Goal: Transaction & Acquisition: Purchase product/service

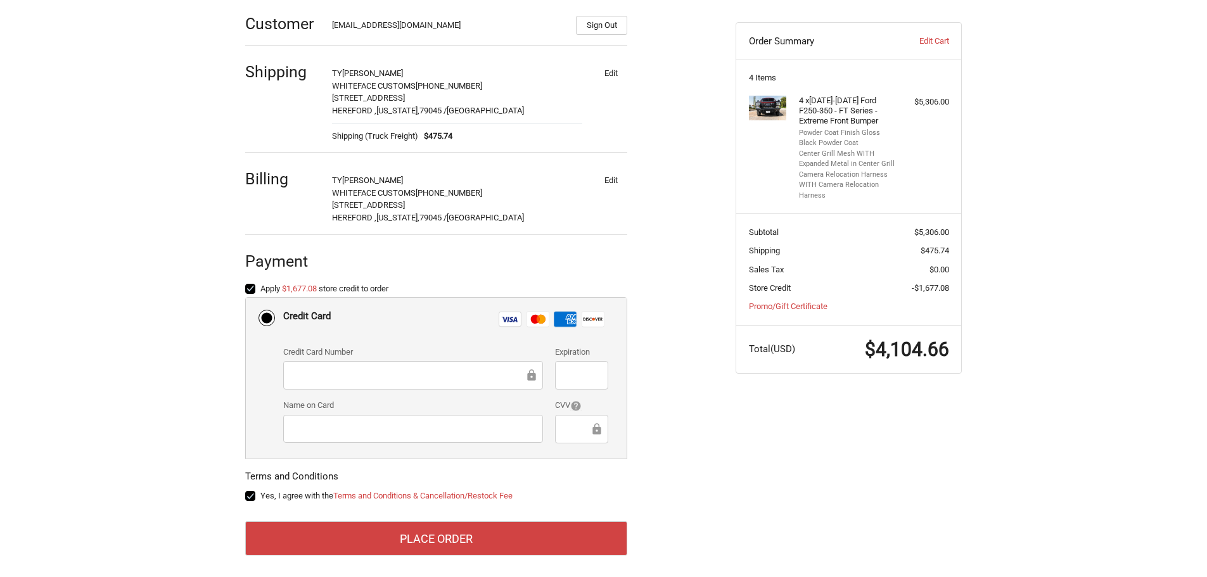
scroll to position [200, 0]
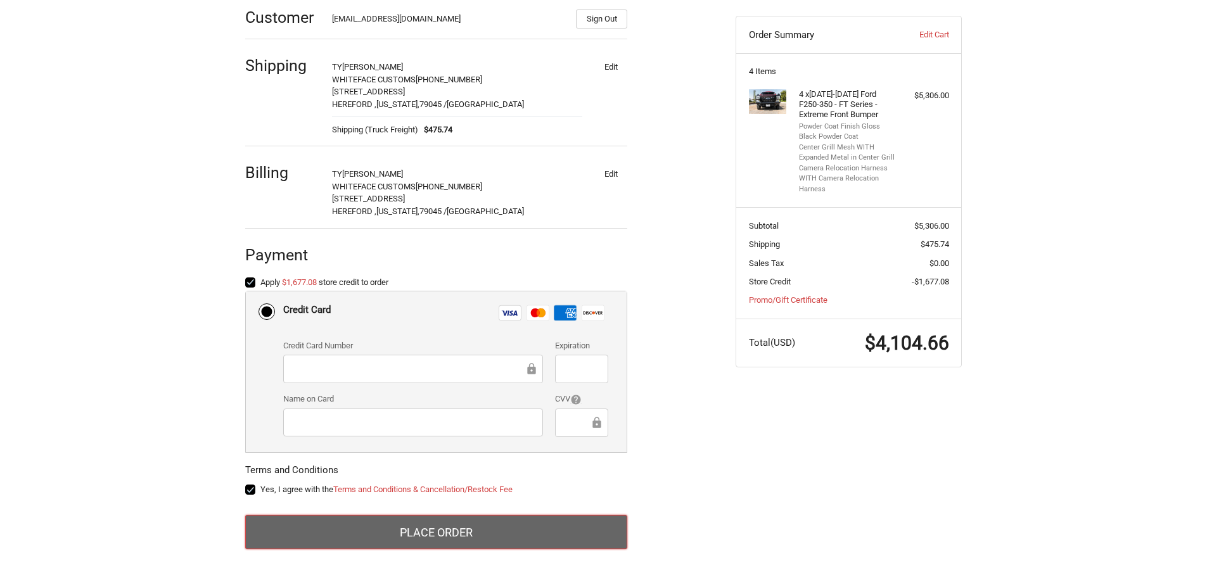
click at [459, 523] on button "Place Order" at bounding box center [436, 532] width 382 height 34
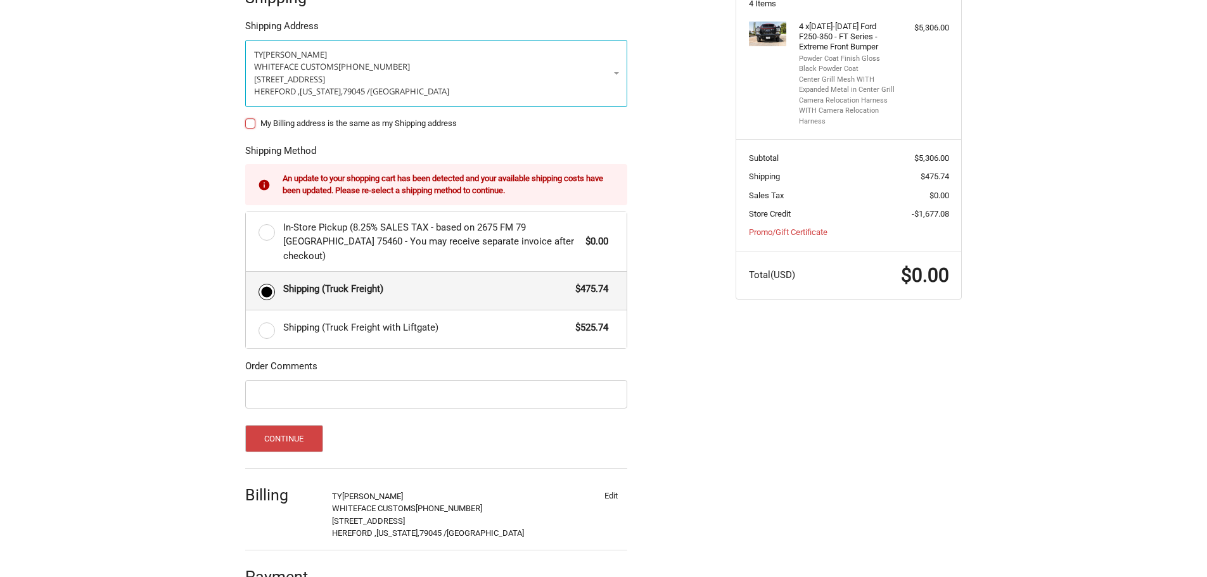
scroll to position [267, 0]
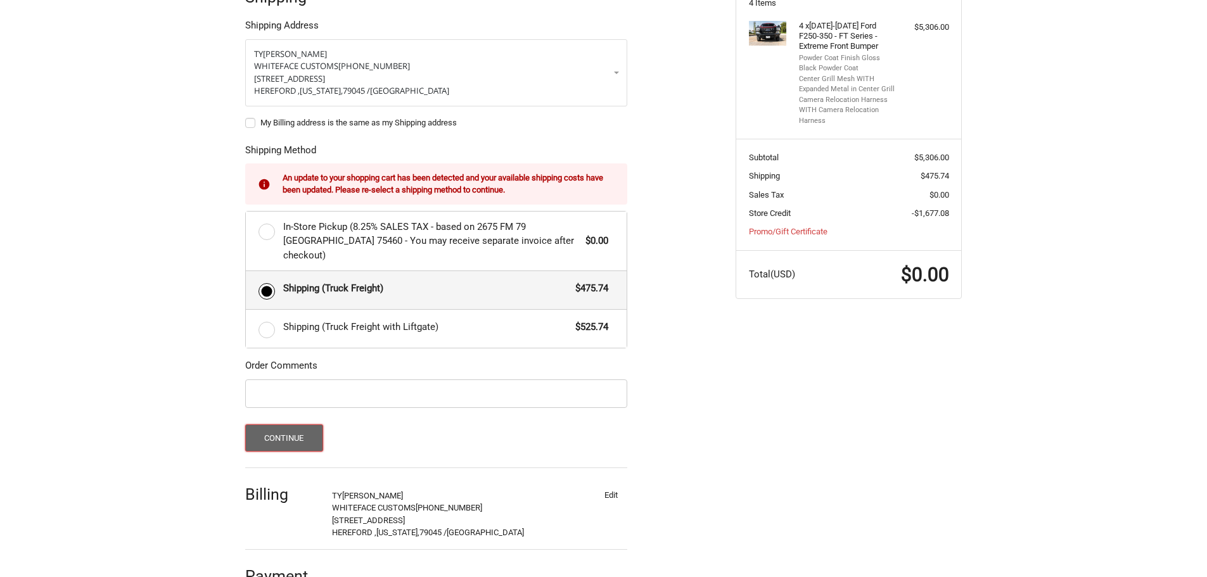
click at [293, 425] on button "Continue" at bounding box center [284, 438] width 78 height 27
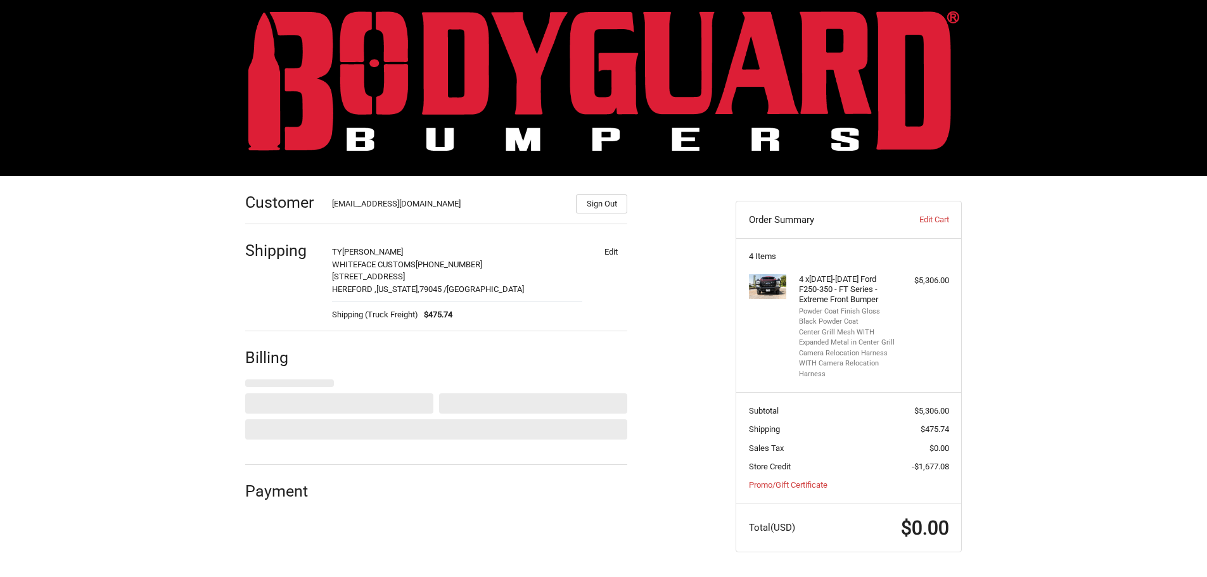
scroll to position [22, 0]
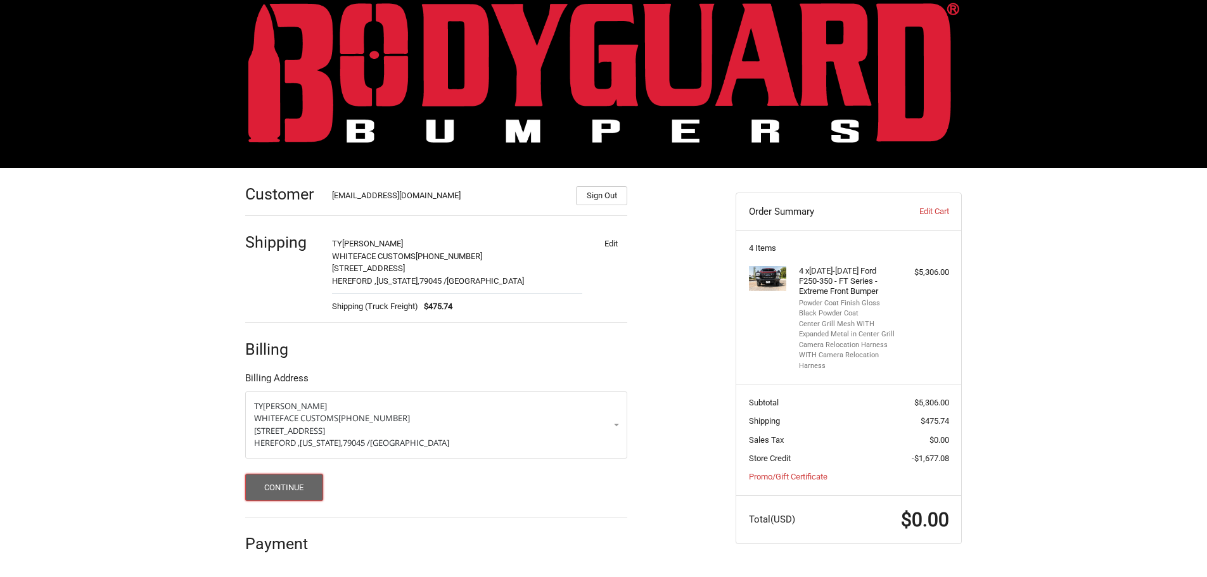
click at [276, 483] on button "Continue" at bounding box center [284, 487] width 78 height 27
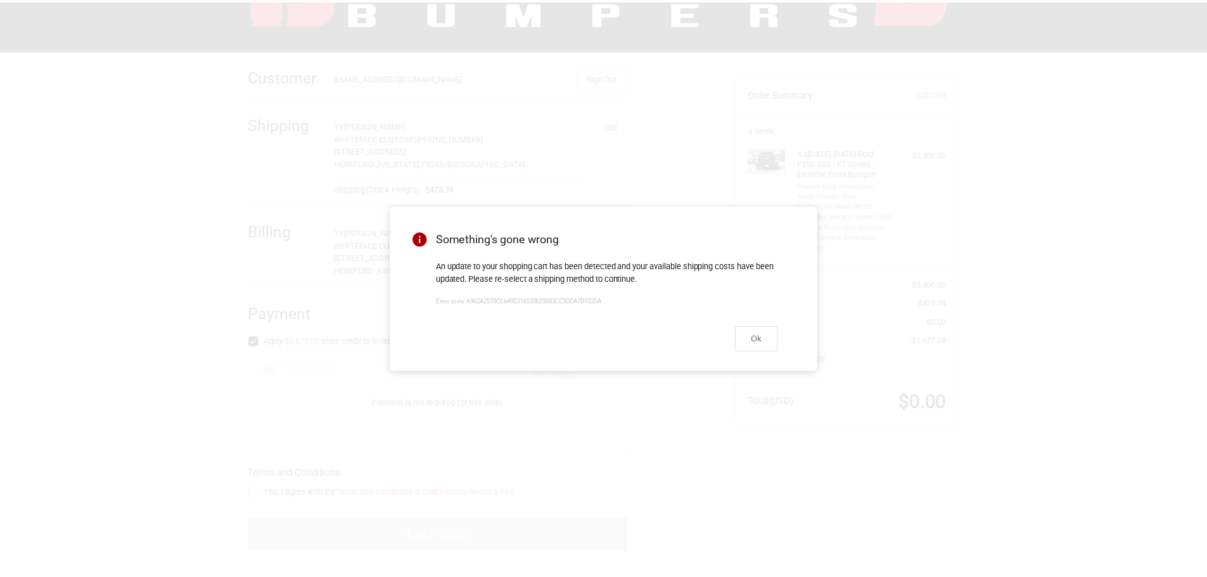
scroll to position [144, 0]
click at [763, 337] on button "Ok" at bounding box center [762, 338] width 43 height 25
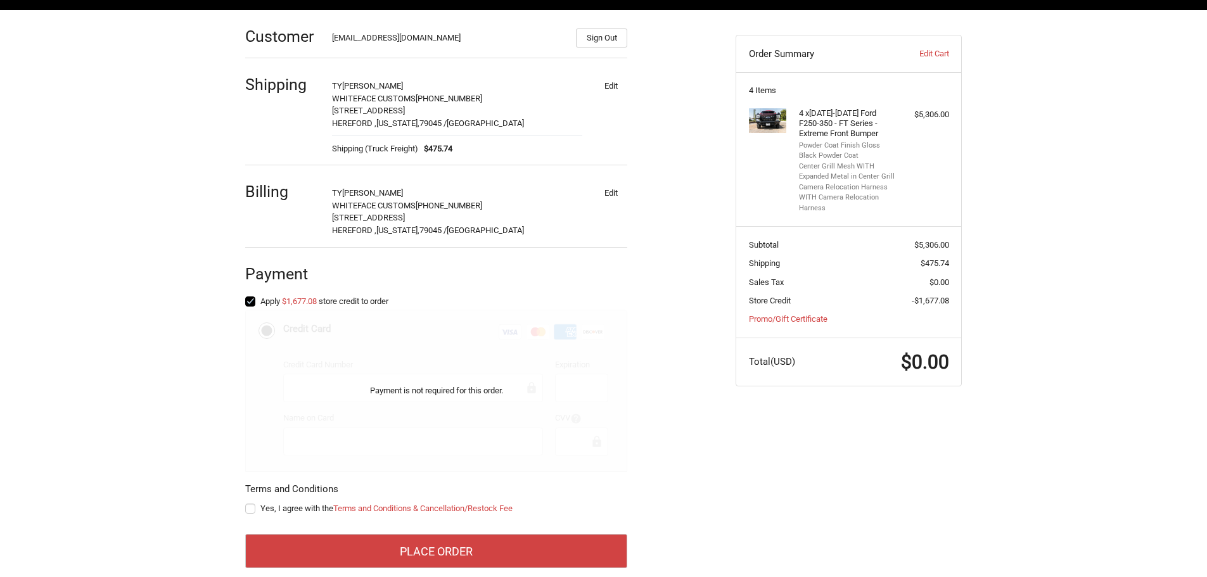
scroll to position [200, 0]
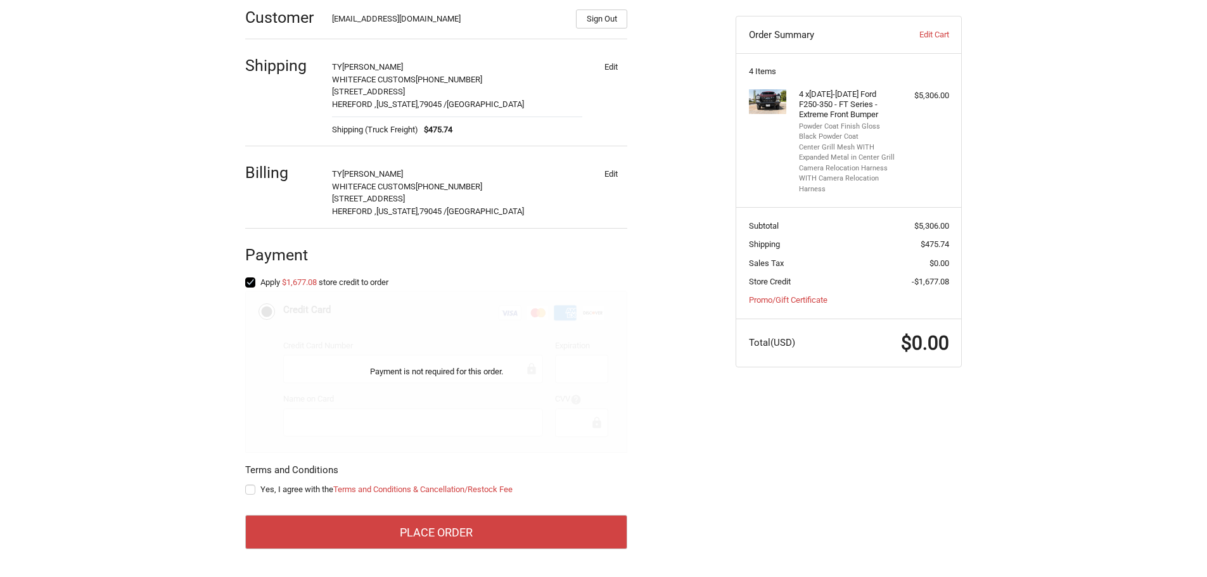
click at [252, 487] on label "Yes, I agree with the Terms and Conditions & Cancellation/Restock Fee" at bounding box center [436, 490] width 382 height 10
click at [246, 484] on input "Yes, I agree with the Terms and Conditions & Cancellation/Restock Fee" at bounding box center [245, 483] width 1 height 1
checkbox input "true"
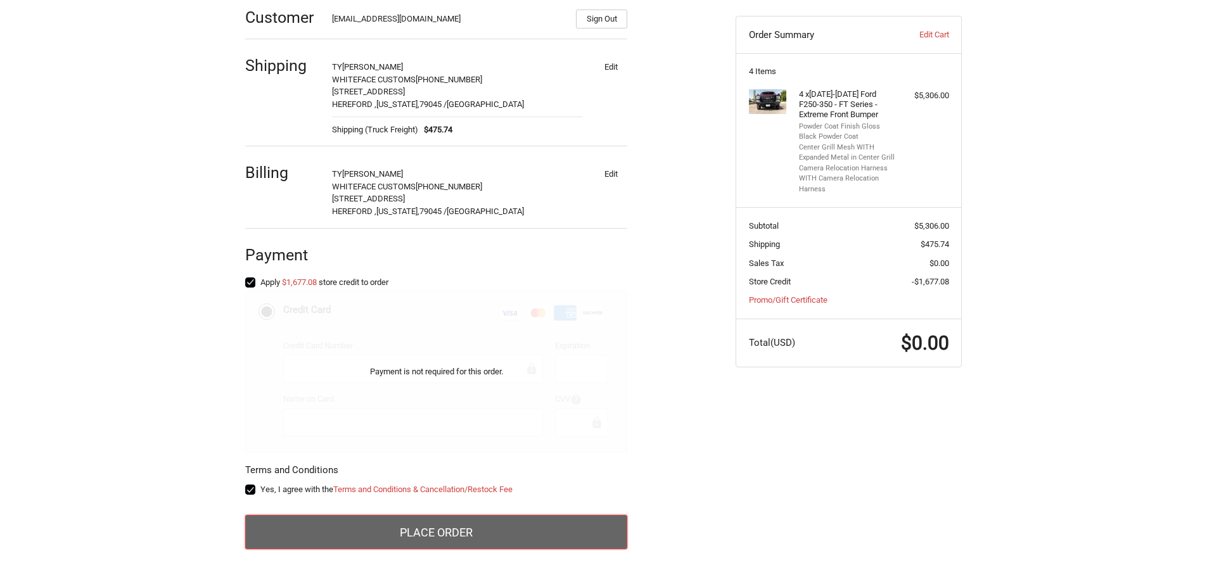
click at [468, 525] on button "Place Order" at bounding box center [436, 532] width 382 height 34
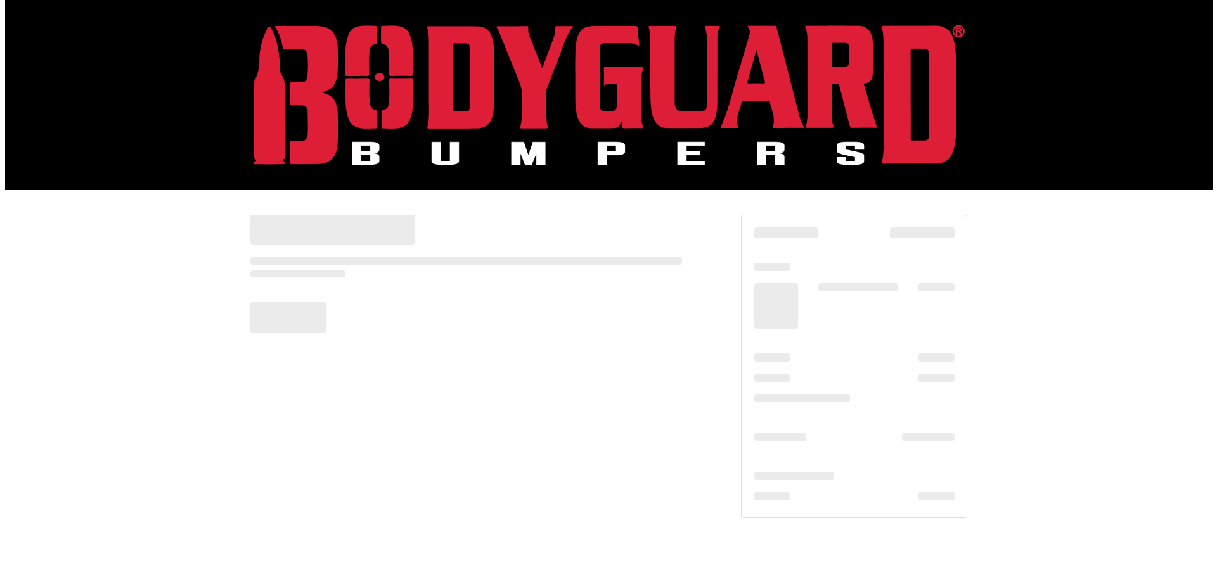
scroll to position [0, 0]
